Goal: Check status

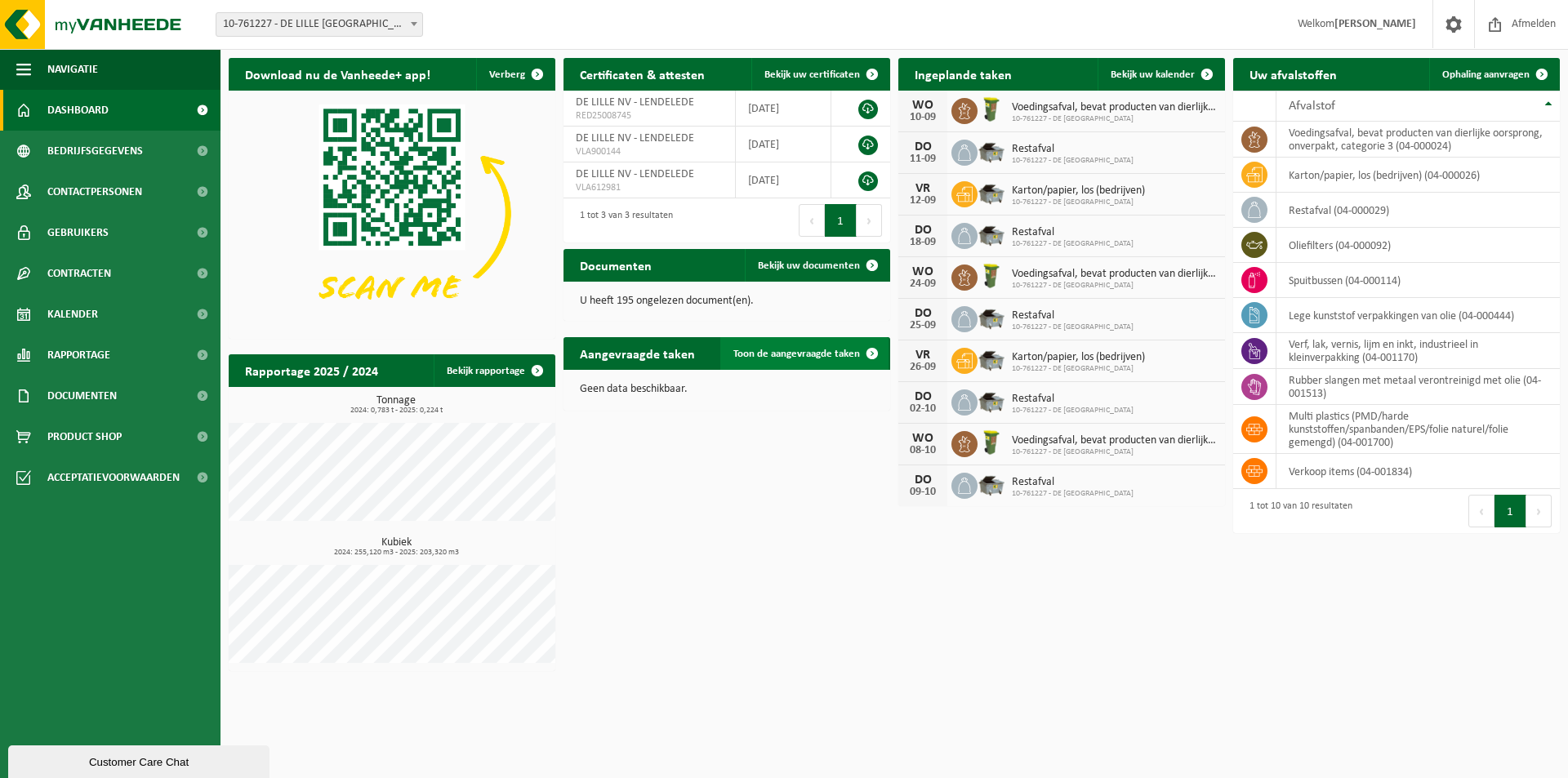
click at [775, 349] on span "Toon de aangevraagde taken" at bounding box center [796, 353] width 127 height 11
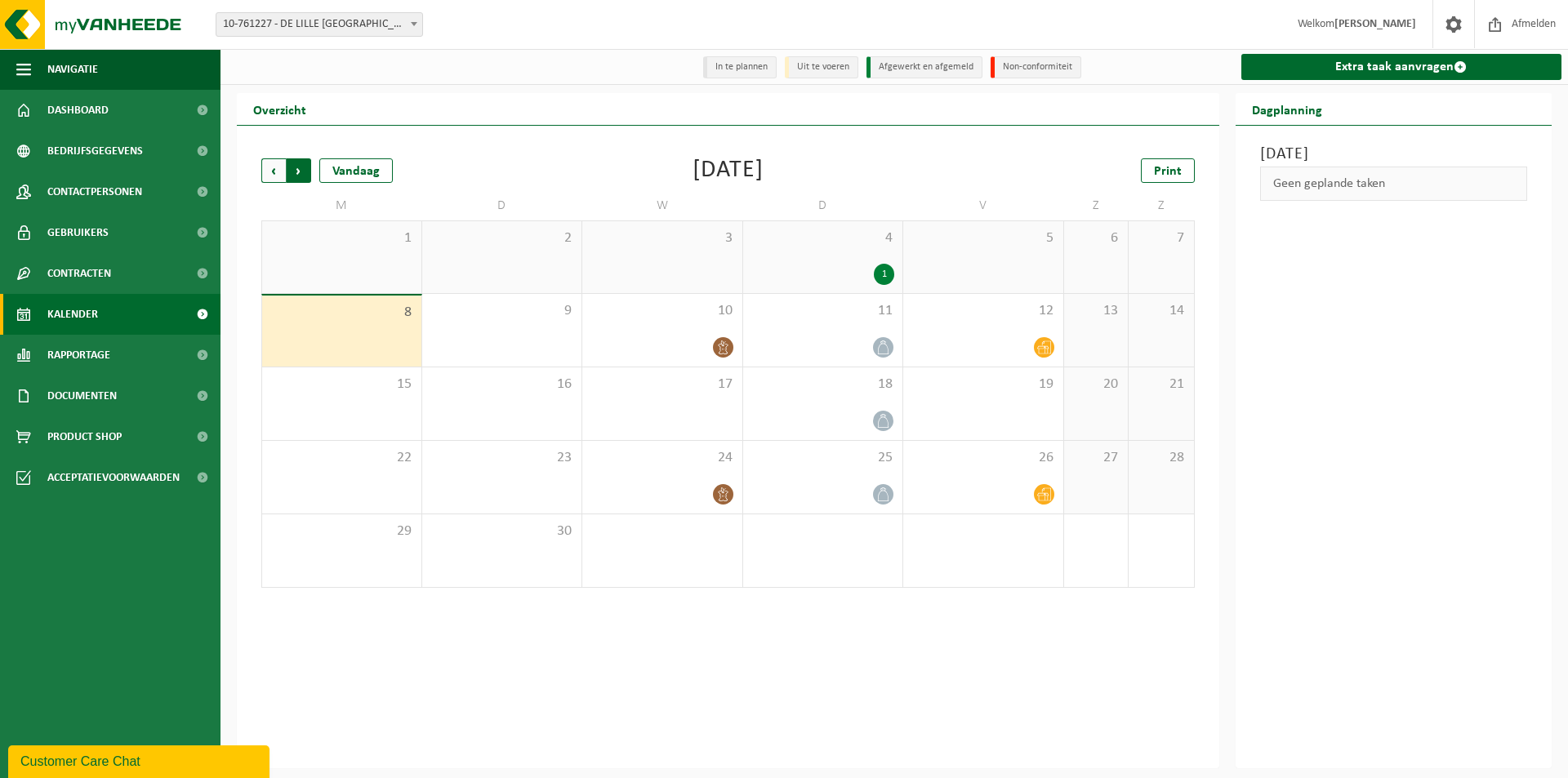
click at [270, 174] on span "Vorige" at bounding box center [274, 171] width 25 height 25
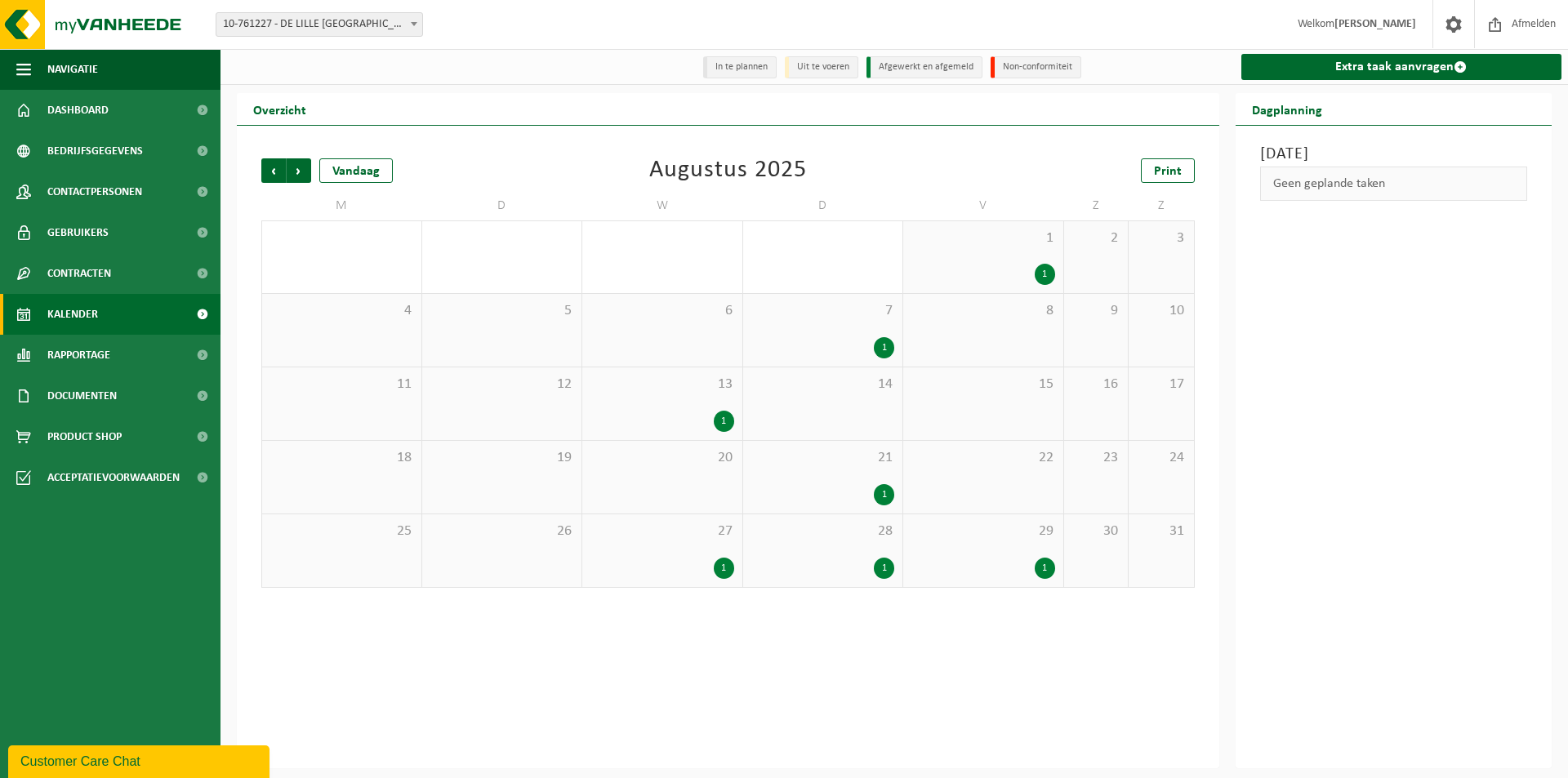
click at [885, 495] on div "1" at bounding box center [883, 495] width 21 height 21
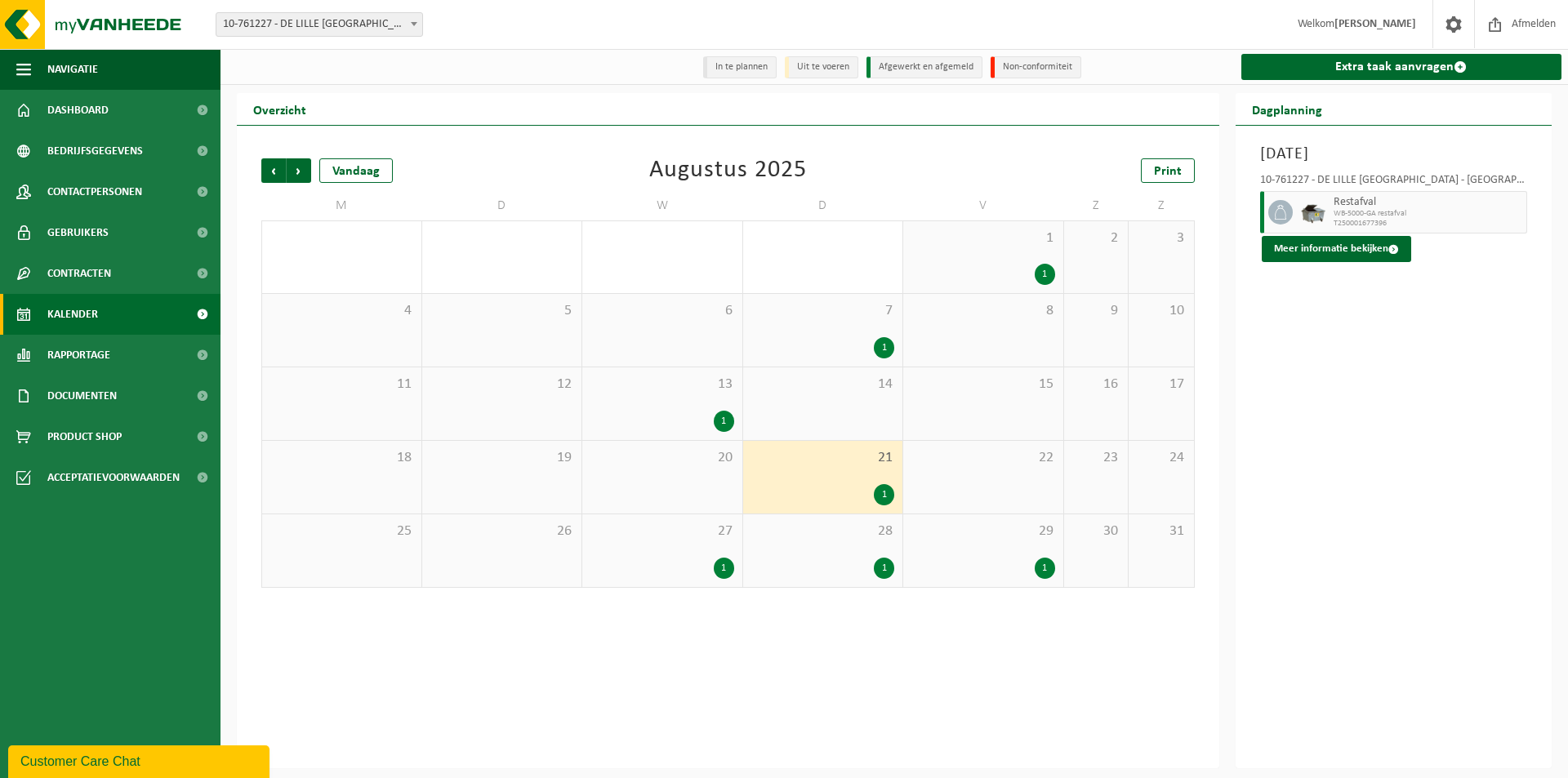
click at [884, 571] on div "1" at bounding box center [883, 569] width 21 height 21
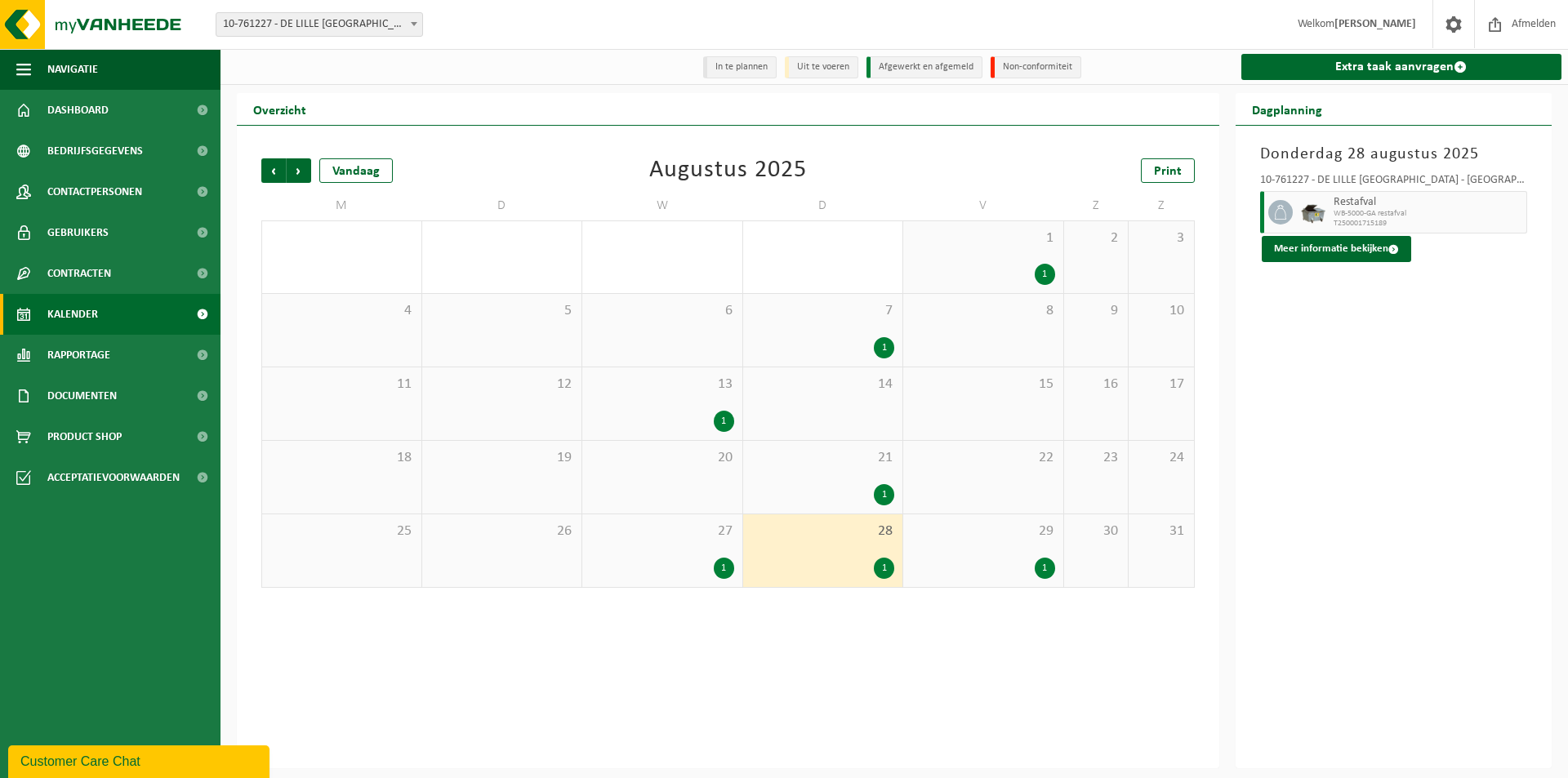
click at [886, 570] on div "1" at bounding box center [883, 569] width 21 height 21
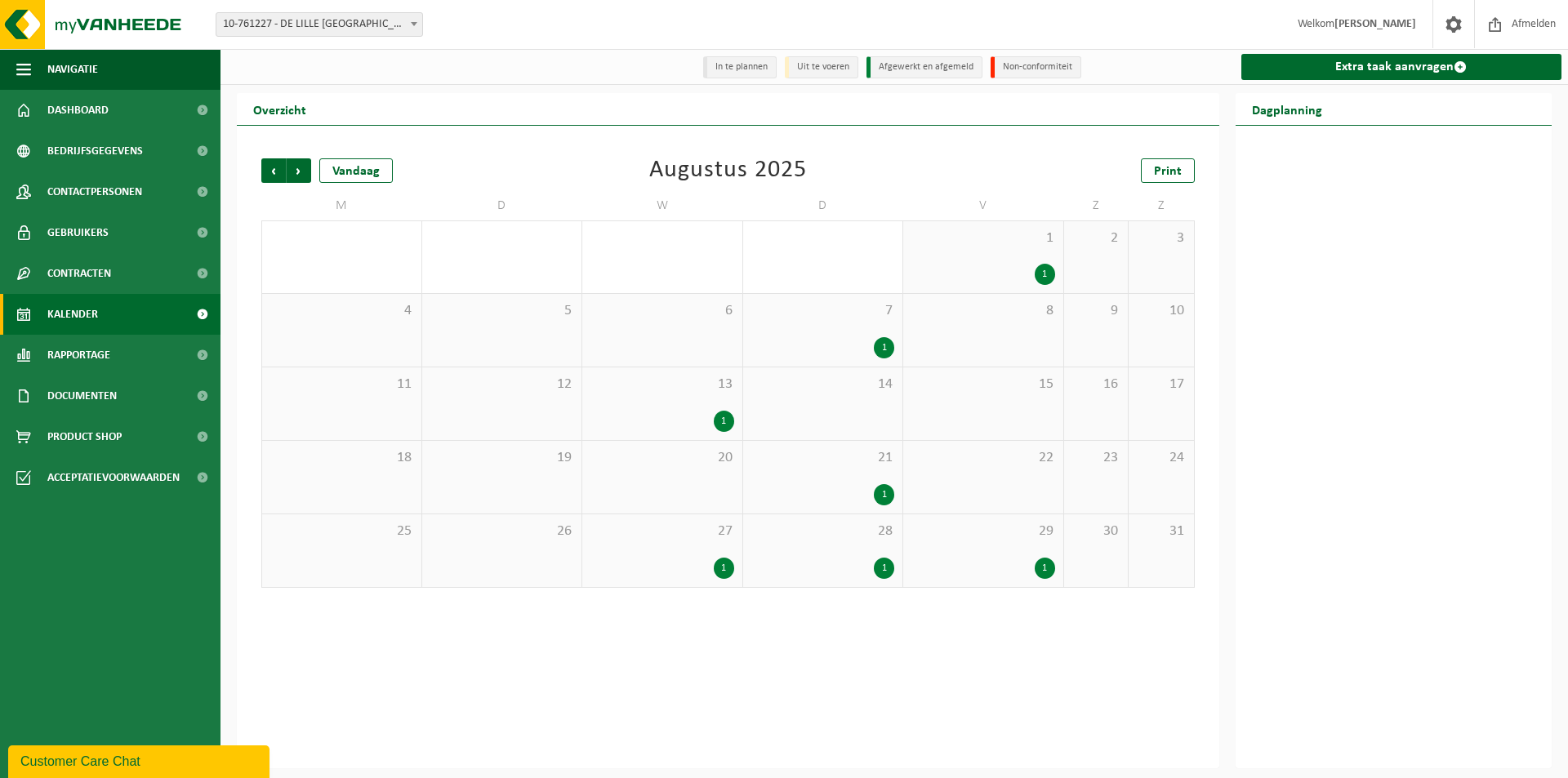
click at [722, 568] on div "1" at bounding box center [723, 569] width 21 height 21
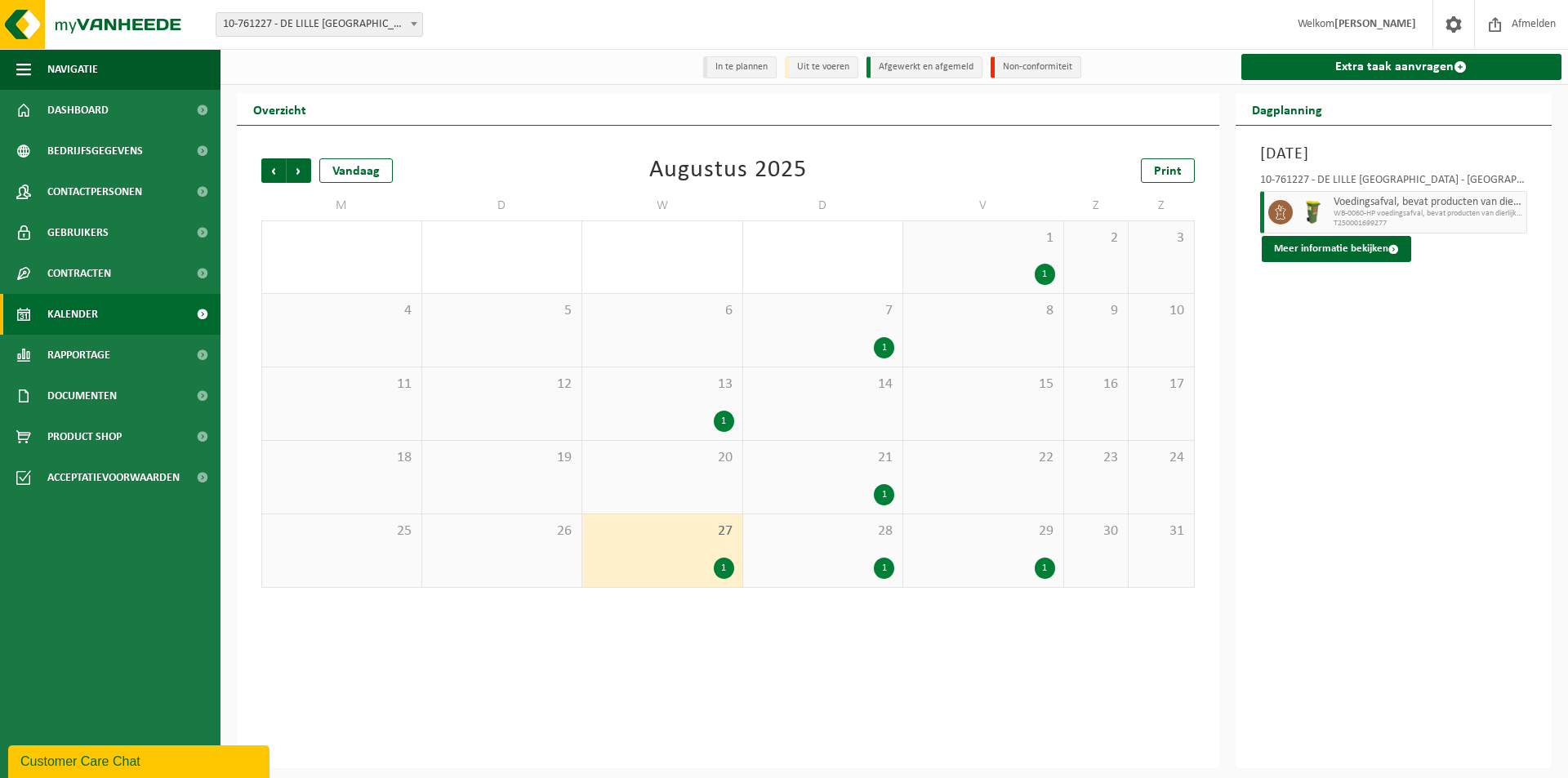
click at [722, 421] on div "1" at bounding box center [723, 421] width 21 height 21
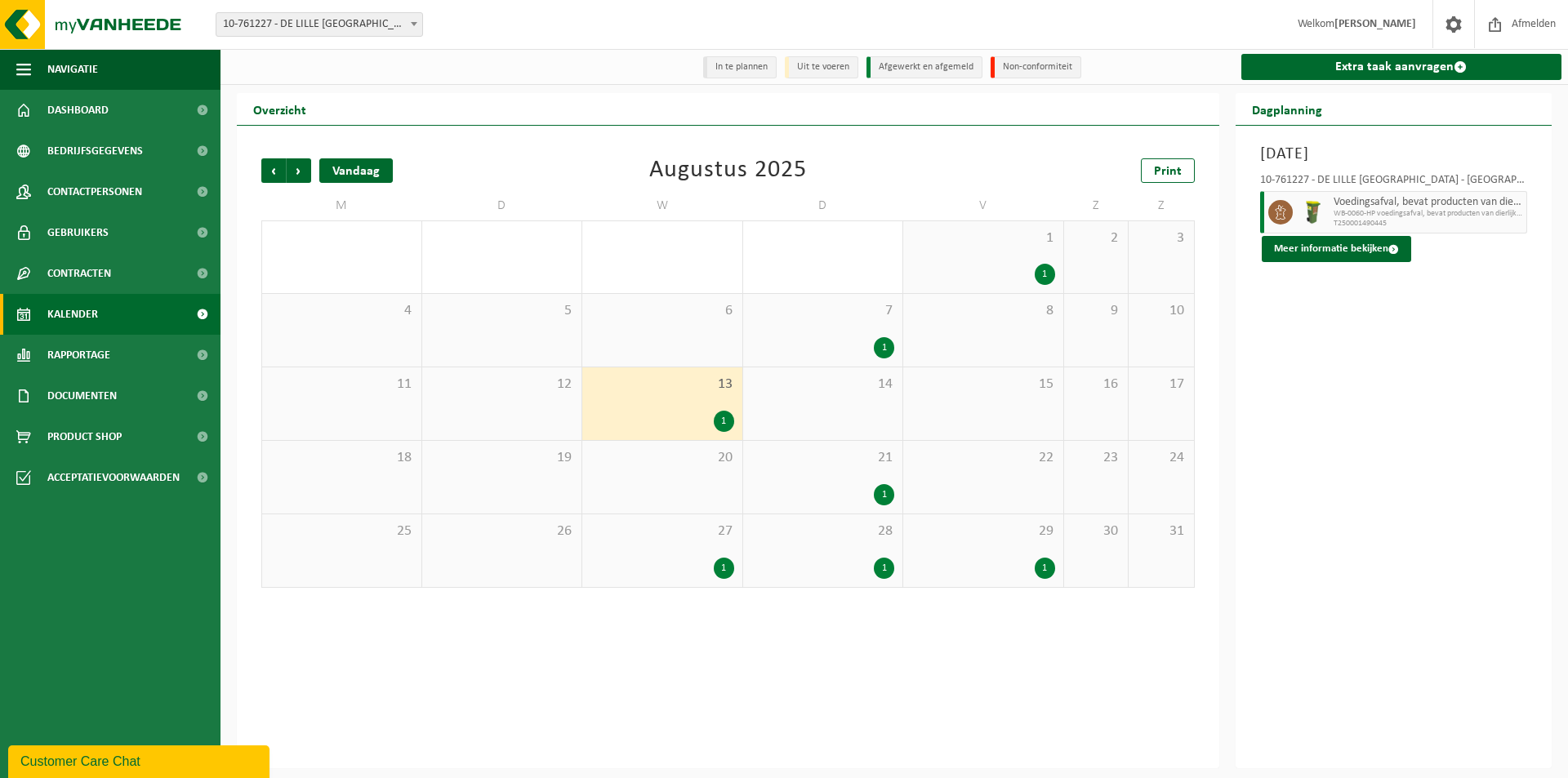
click at [357, 176] on div "Vandaag" at bounding box center [355, 171] width 73 height 25
